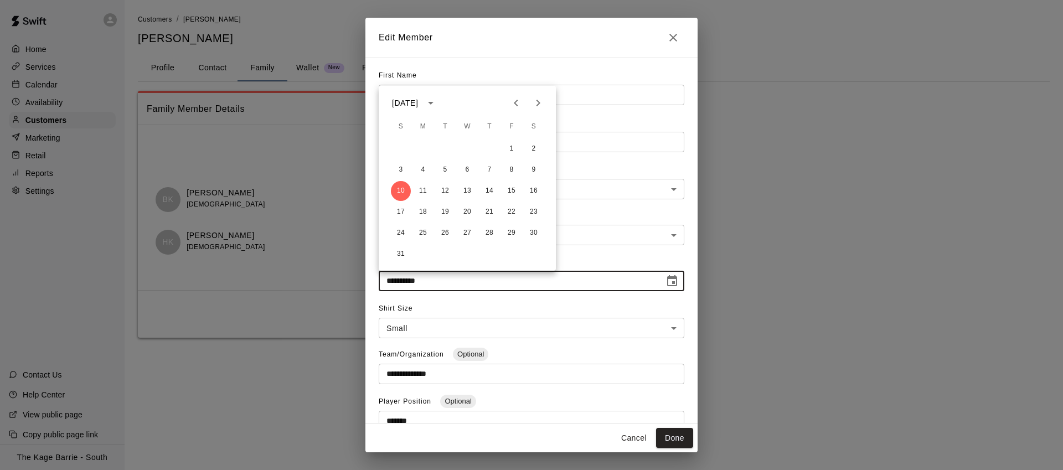
click at [678, 35] on icon "Close" at bounding box center [673, 37] width 13 height 13
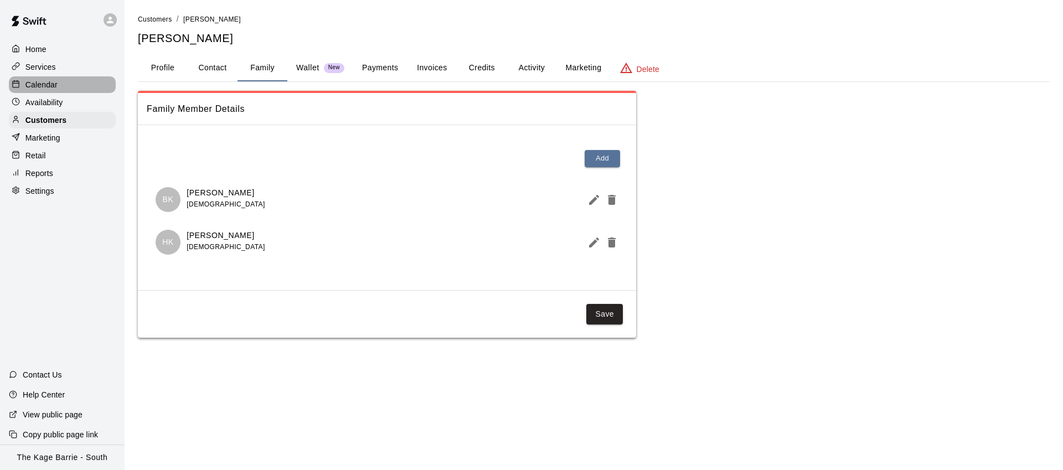
click at [71, 81] on div "Calendar" at bounding box center [62, 84] width 107 height 17
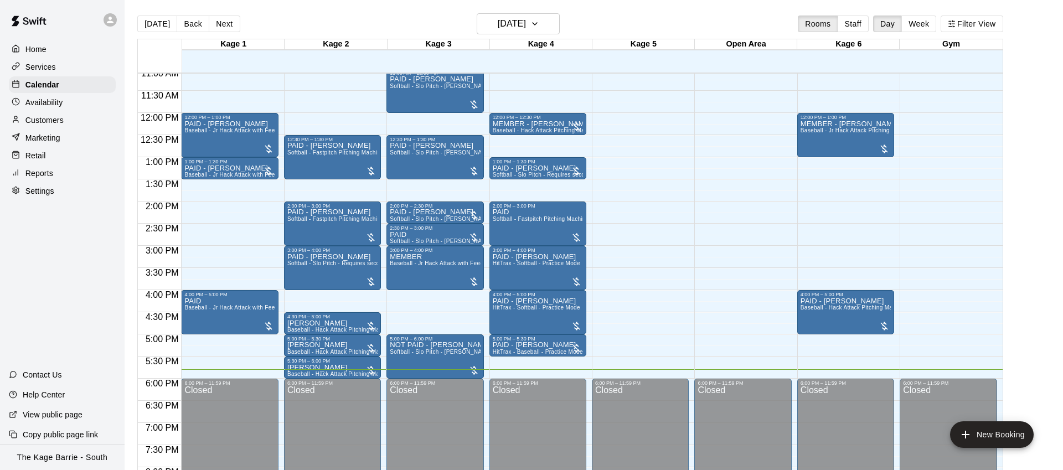
scroll to position [498, 0]
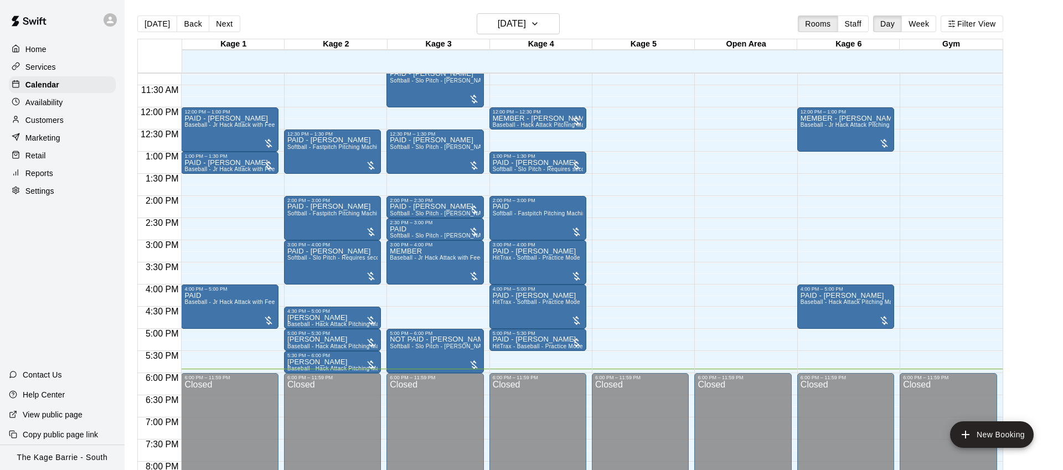
click at [229, 25] on button "Next" at bounding box center [224, 24] width 31 height 17
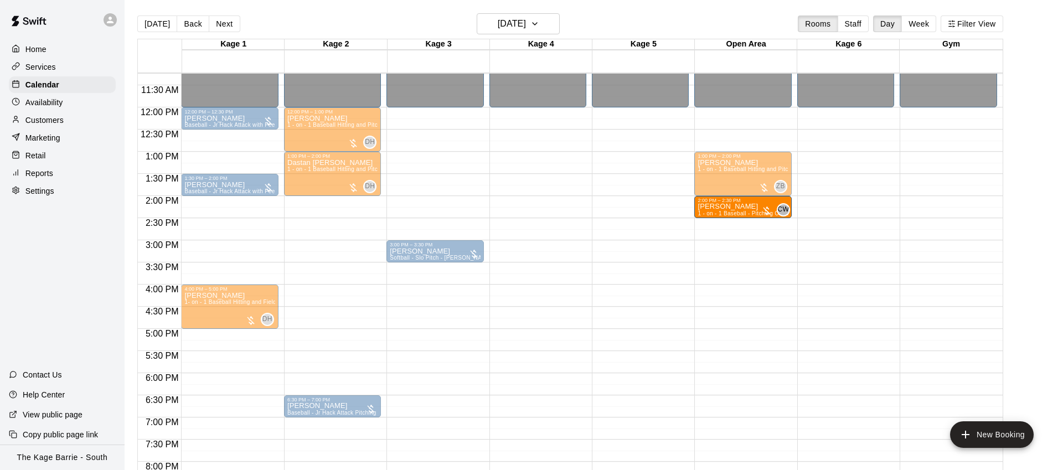
drag, startPoint x: 450, startPoint y: 161, endPoint x: 722, endPoint y: 213, distance: 276.9
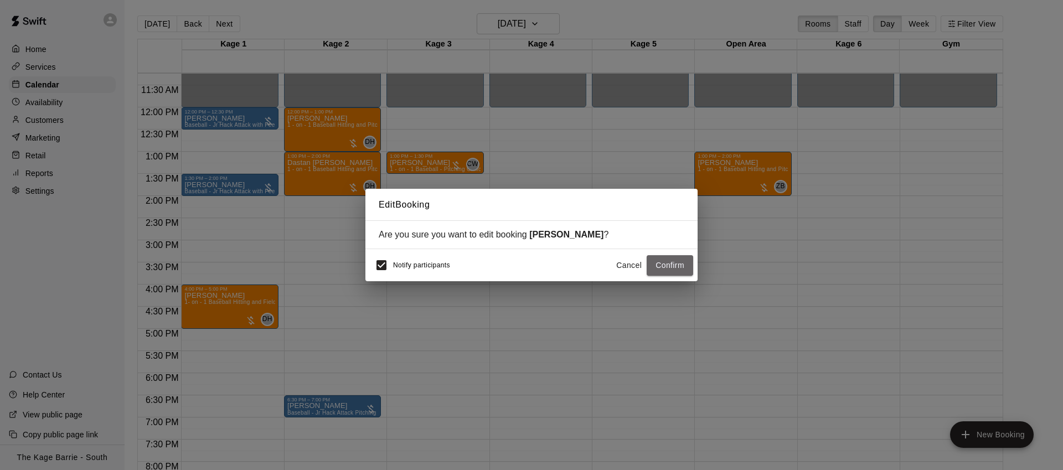
click at [675, 265] on button "Confirm" at bounding box center [670, 265] width 47 height 20
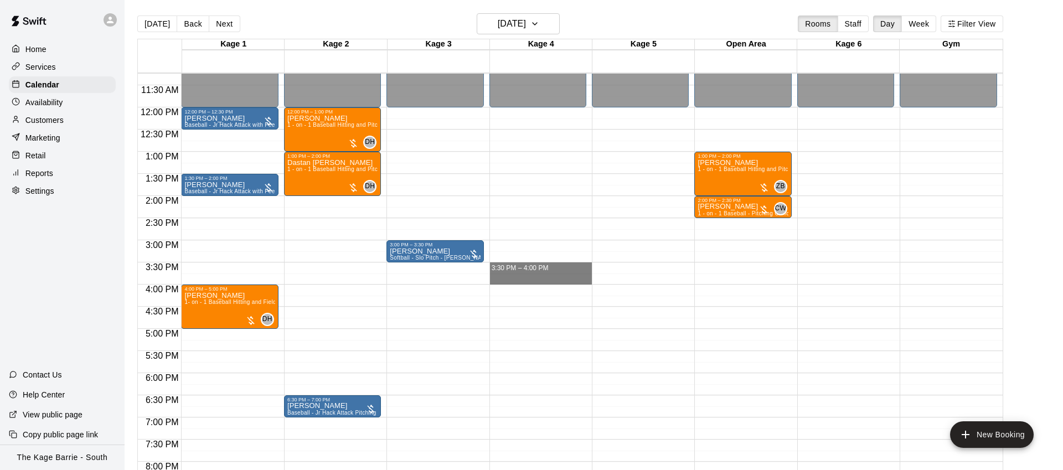
drag, startPoint x: 538, startPoint y: 264, endPoint x: 539, endPoint y: 279, distance: 14.4
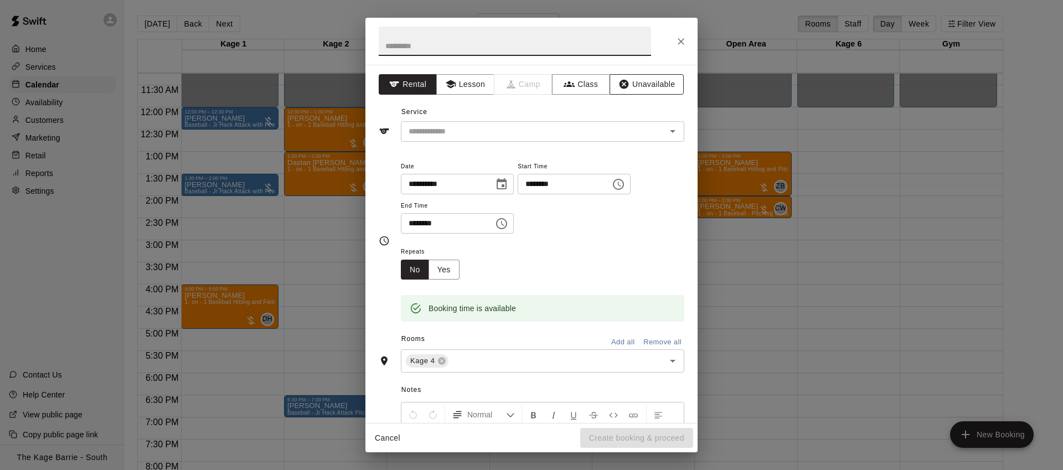
click at [649, 90] on button "Unavailable" at bounding box center [647, 84] width 74 height 20
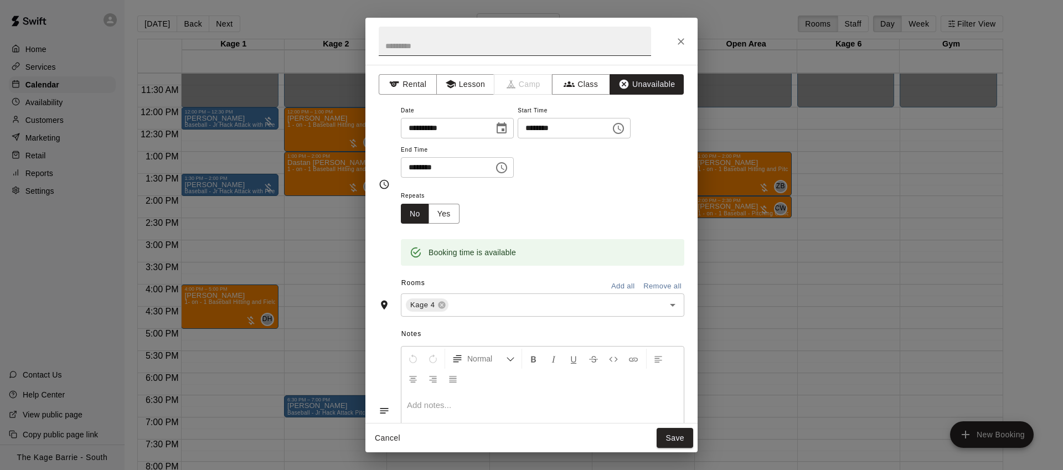
click at [520, 46] on input "text" at bounding box center [515, 41] width 273 height 29
type input "**********"
click at [684, 438] on button "Save" at bounding box center [675, 438] width 37 height 20
